Goal: Information Seeking & Learning: Learn about a topic

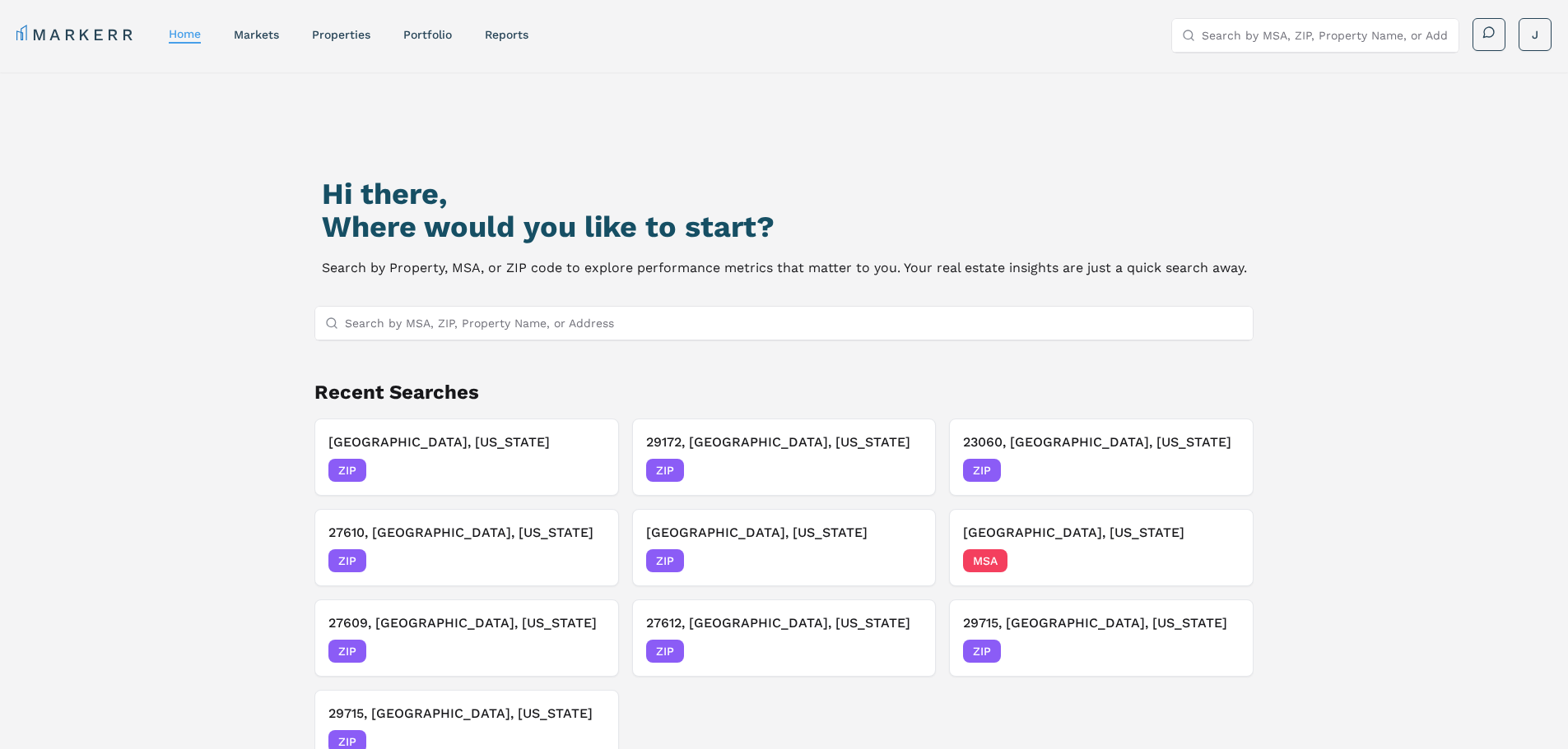
click at [559, 325] on input "Search by MSA, ZIP, Property Name, or Address" at bounding box center [793, 323] width 898 height 33
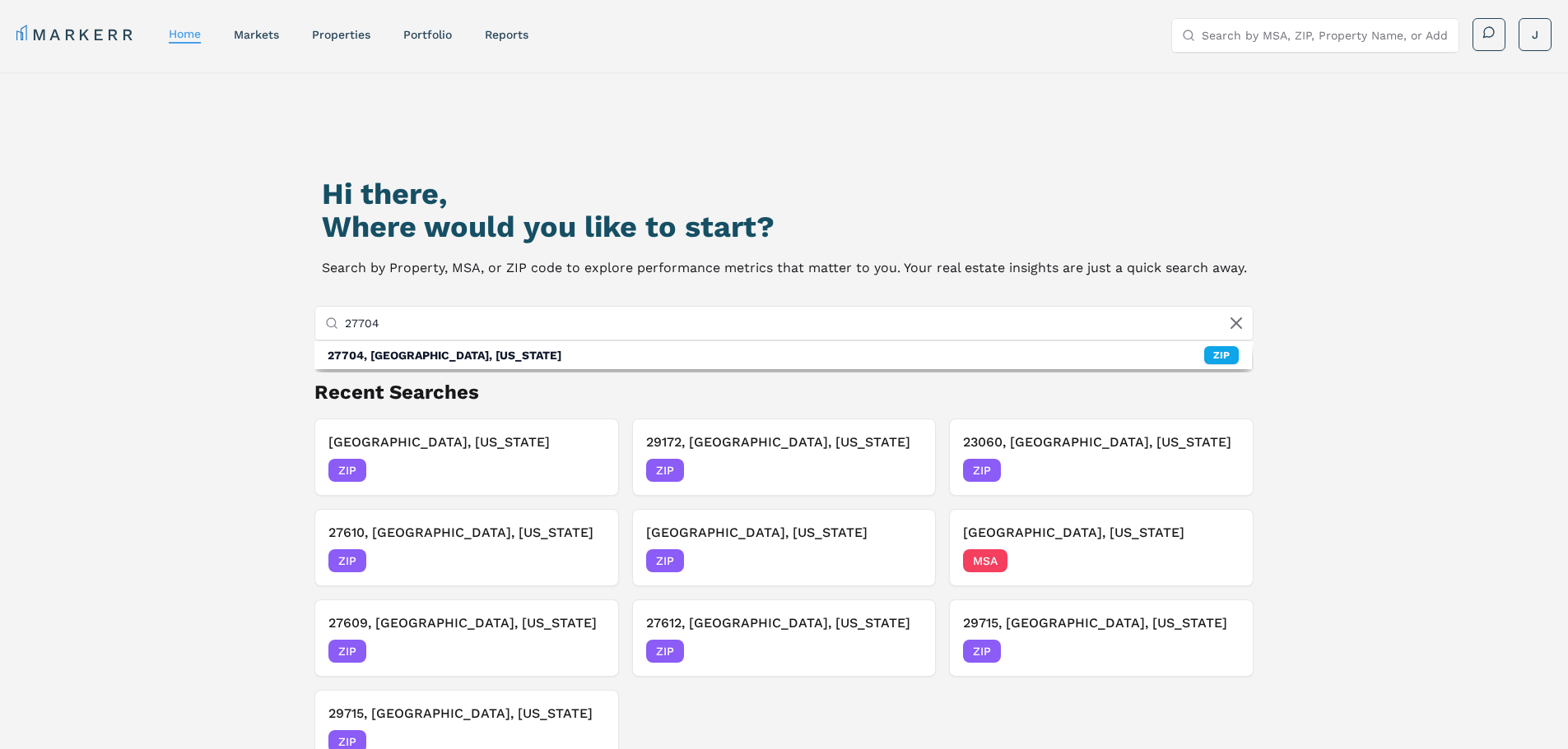
type input "27704"
click at [589, 379] on h2 "Recent Searches" at bounding box center [784, 393] width 940 height 27
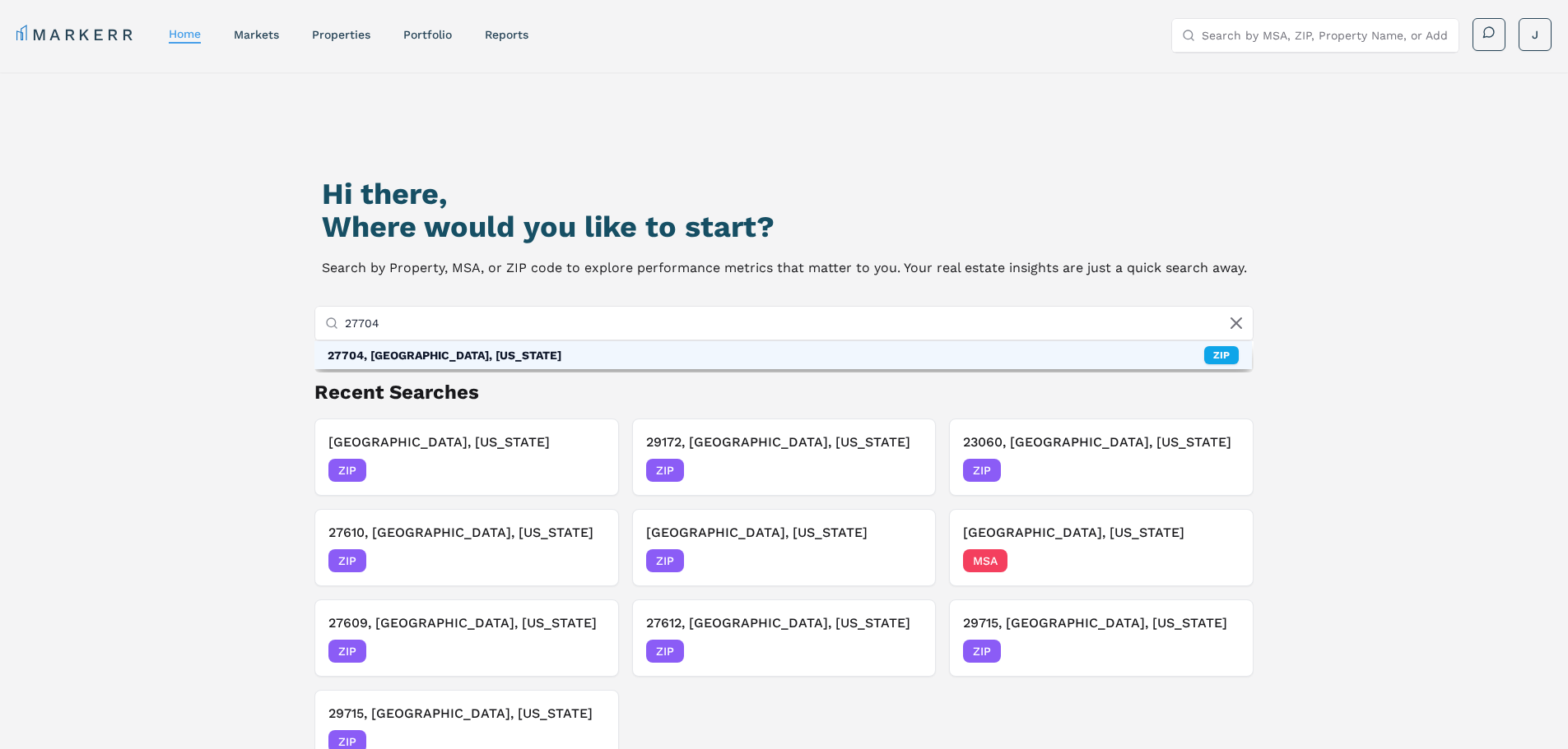
click at [589, 360] on div "27704, [GEOGRAPHIC_DATA], [US_STATE] ZIP" at bounding box center [783, 355] width 938 height 27
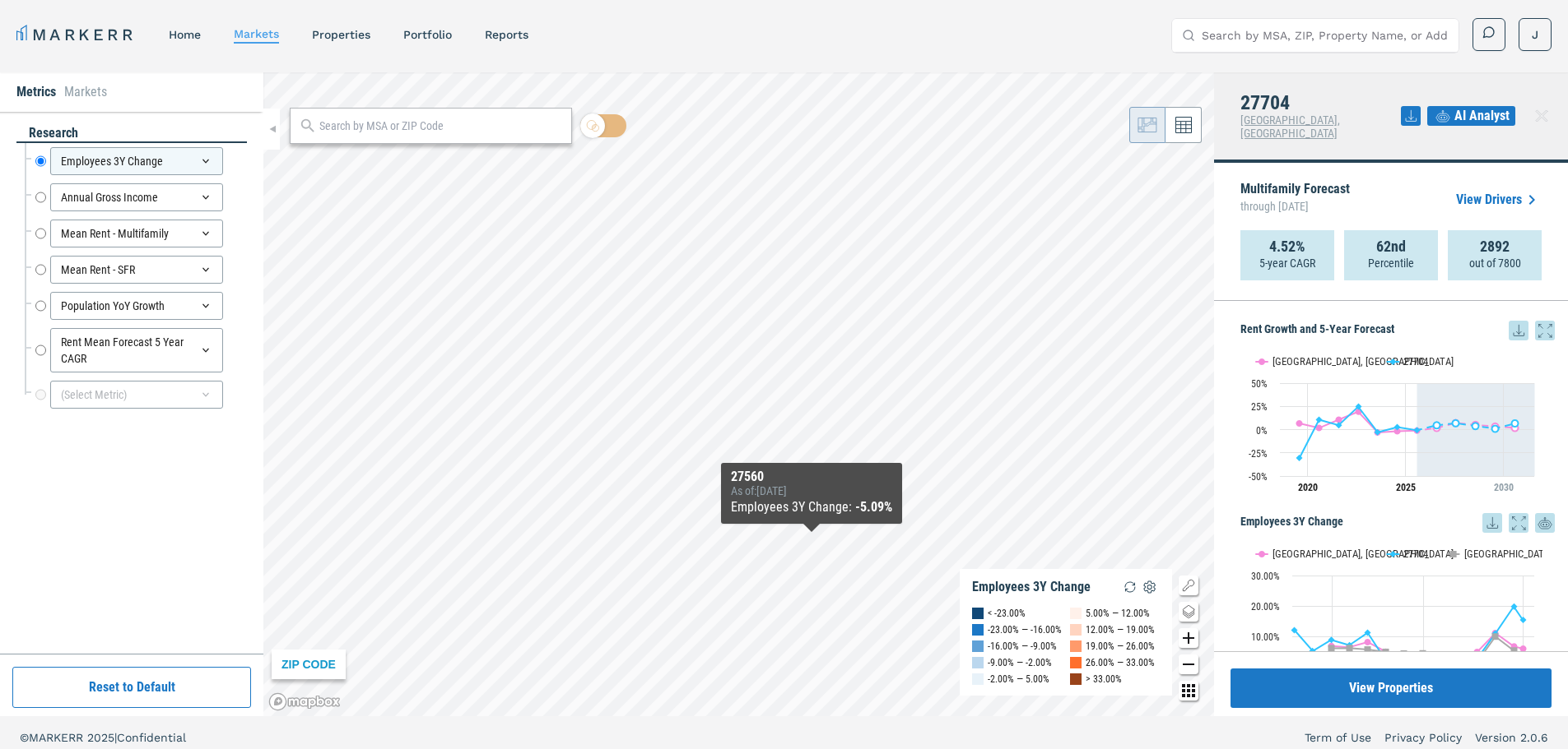
click at [1508, 320] on icon at bounding box center [1518, 330] width 20 height 20
click at [1488, 416] on div "Download as XLS" at bounding box center [1446, 423] width 95 height 16
